Goal: Check status: Check status

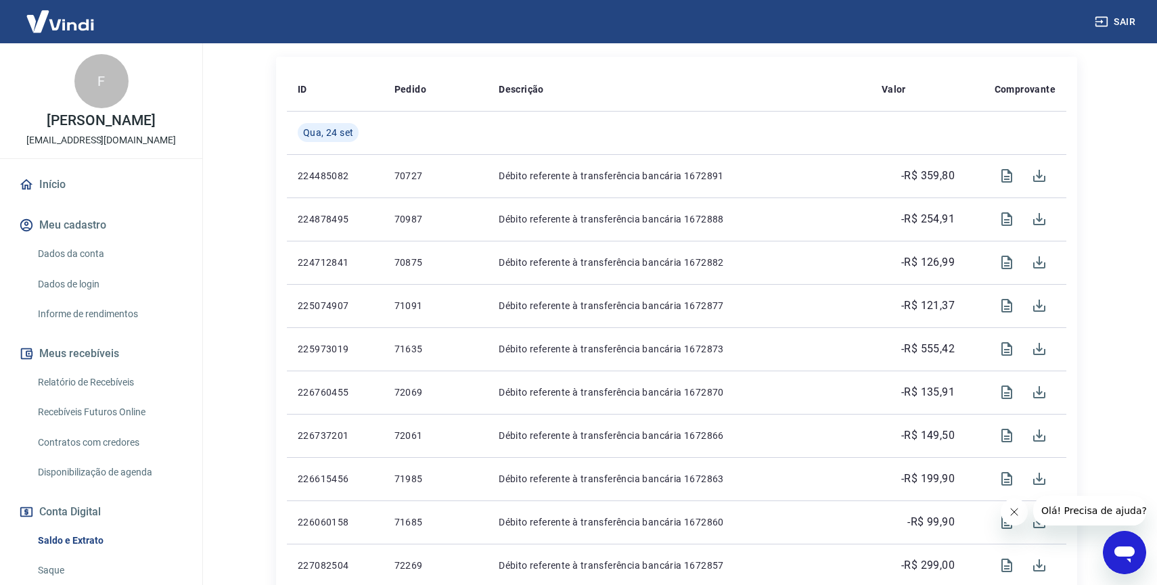
scroll to position [313, 0]
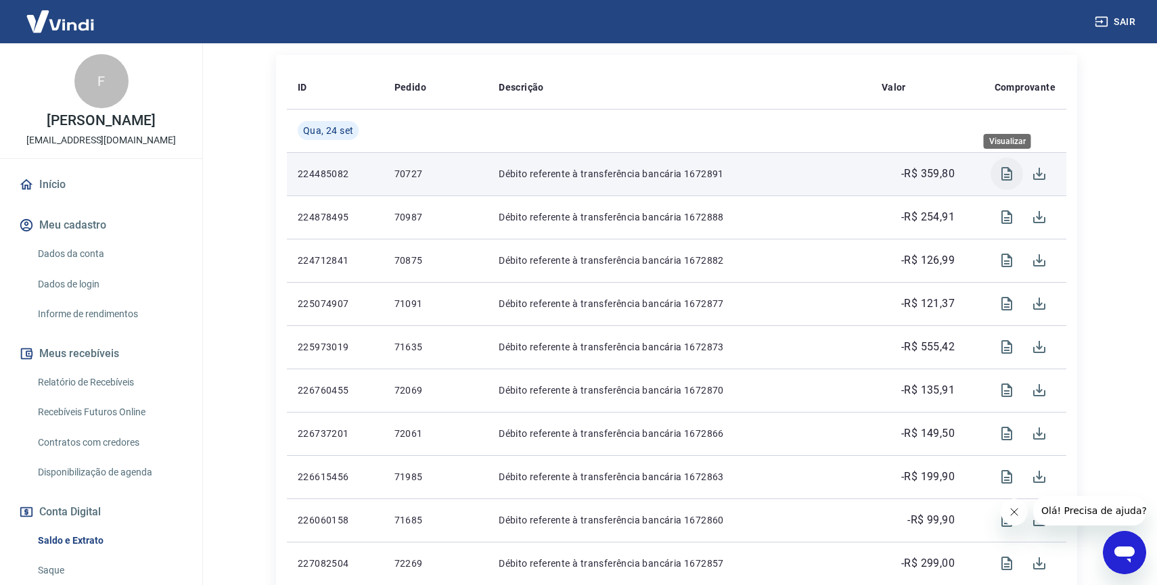
click at [1007, 173] on icon "Visualizar" at bounding box center [1007, 174] width 16 height 16
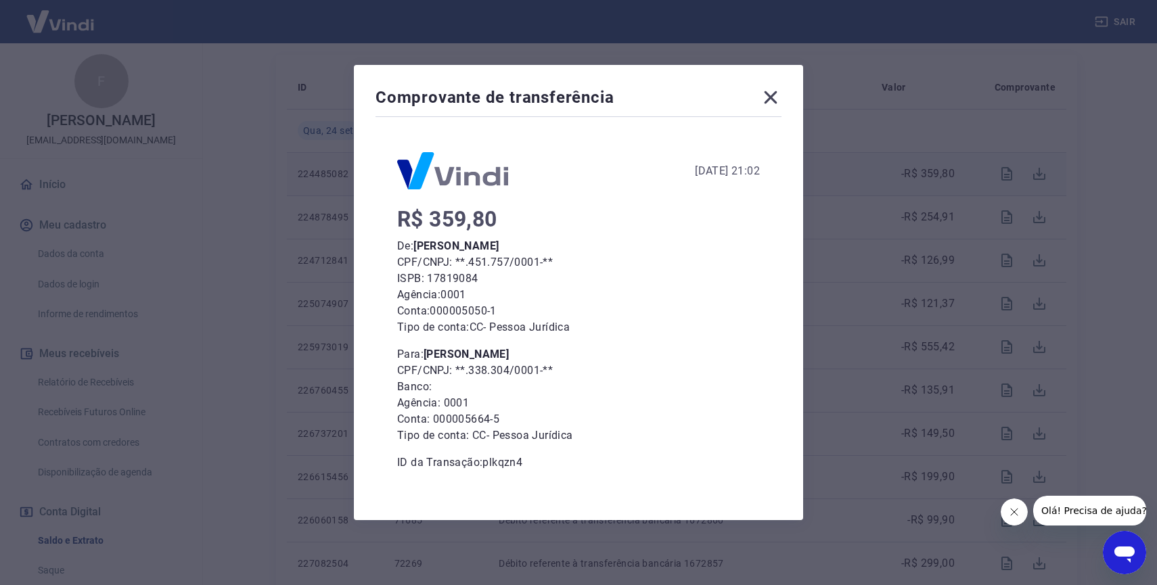
scroll to position [10, 0]
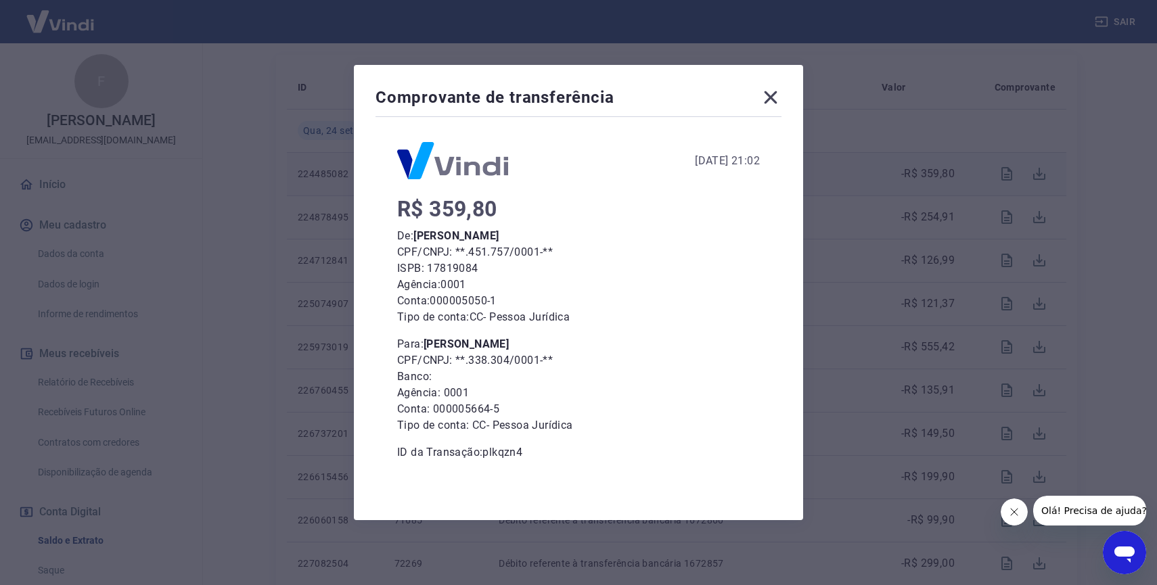
click at [768, 90] on icon at bounding box center [771, 98] width 22 height 22
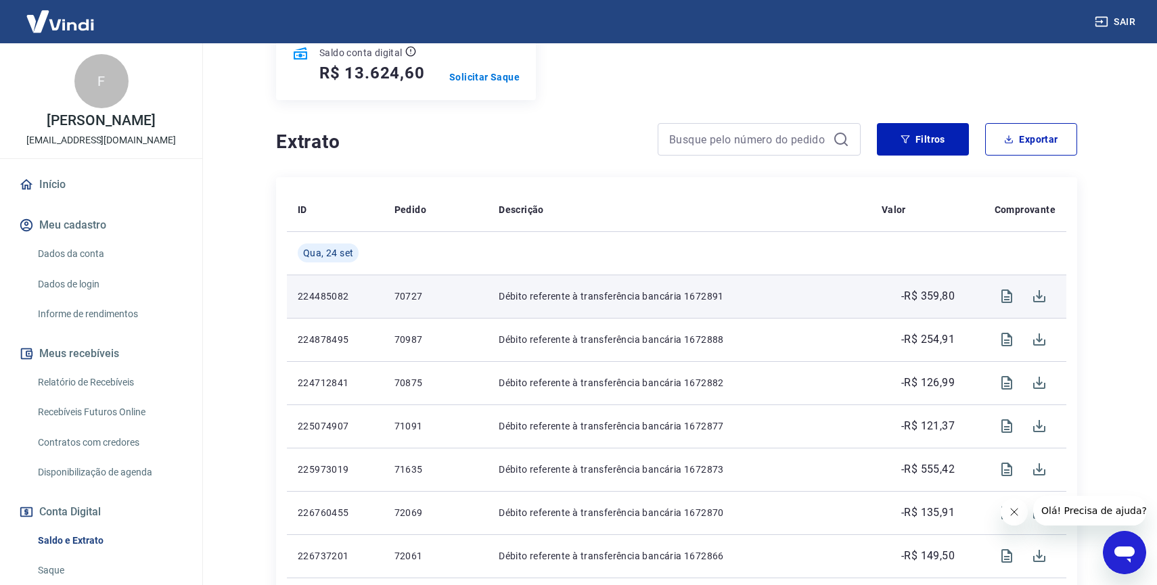
scroll to position [135, 0]
